Goal: Book appointment/travel/reservation

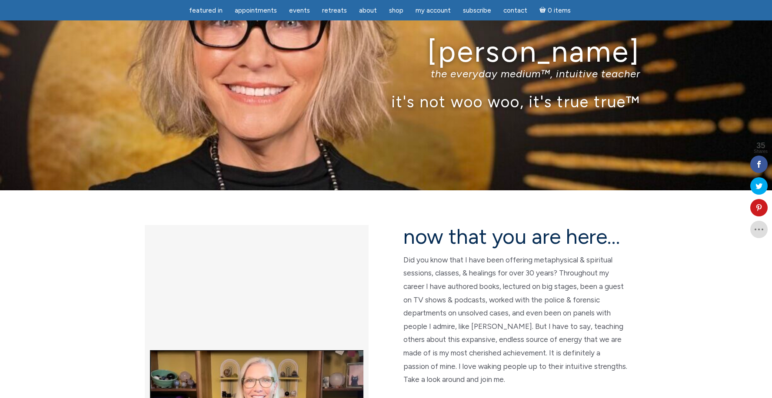
scroll to position [43, 0]
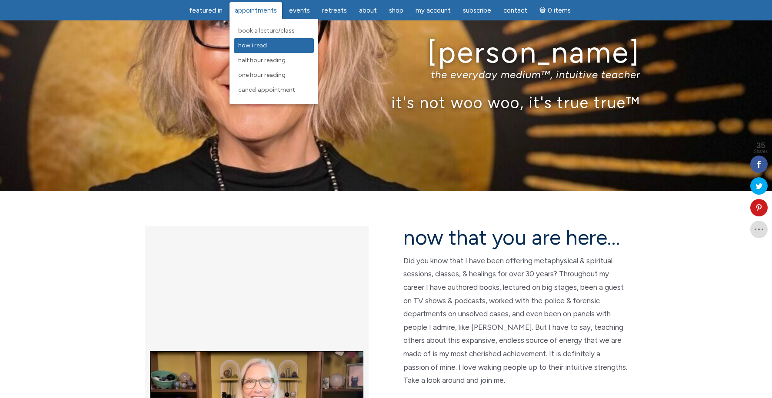
click at [262, 45] on span "How I Read" at bounding box center [252, 45] width 29 height 7
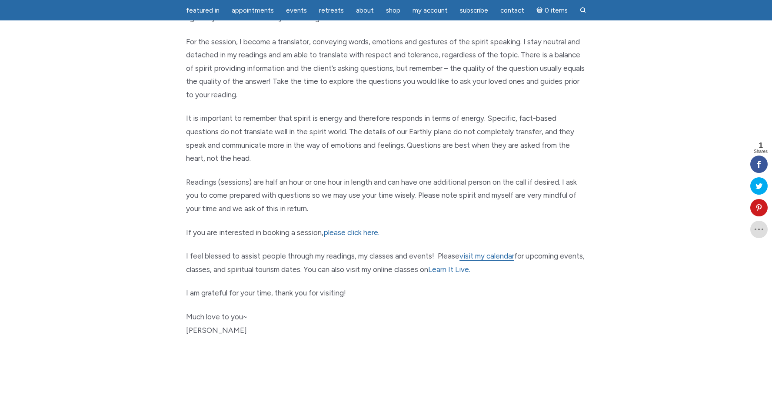
scroll to position [348, 0]
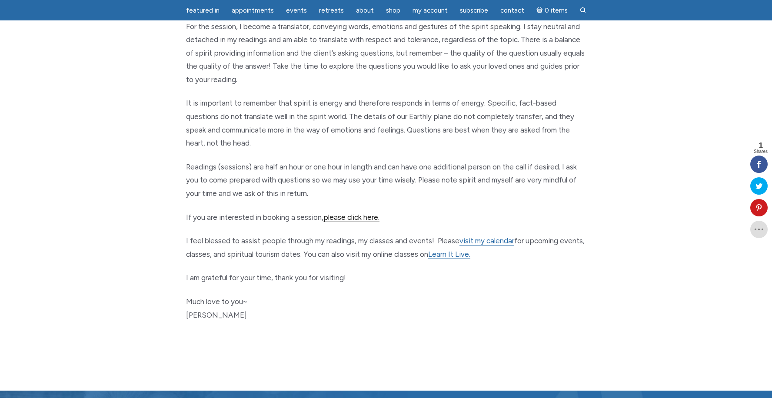
click at [335, 215] on link "please click here." at bounding box center [351, 217] width 56 height 9
